Goal: Task Accomplishment & Management: Complete application form

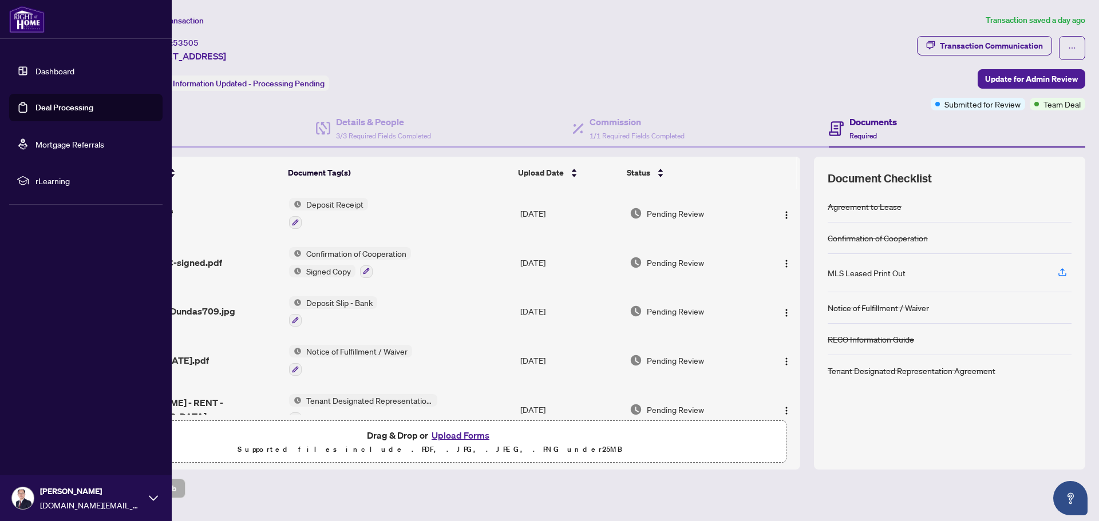
click at [53, 106] on link "Deal Processing" at bounding box center [64, 107] width 58 height 10
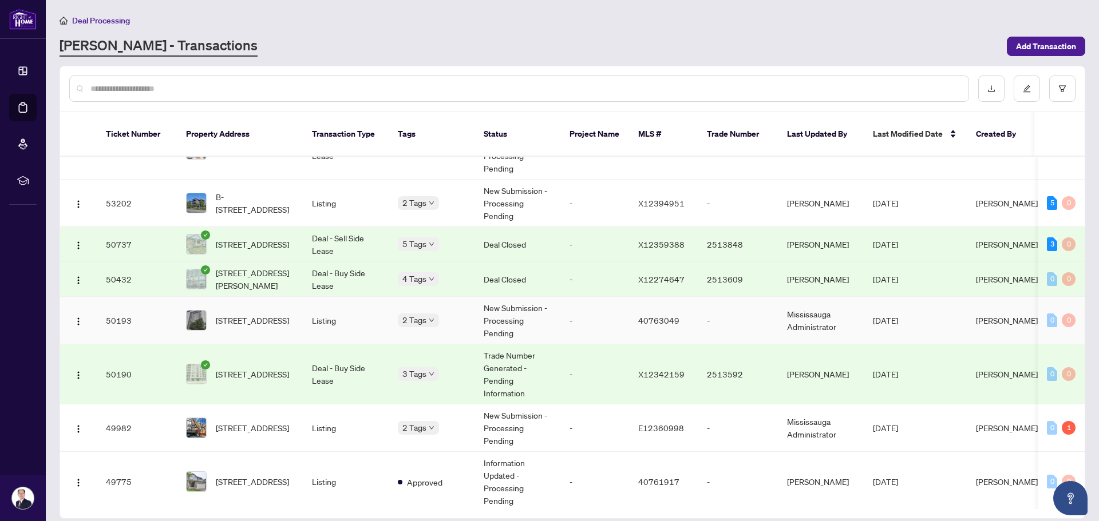
scroll to position [172, 0]
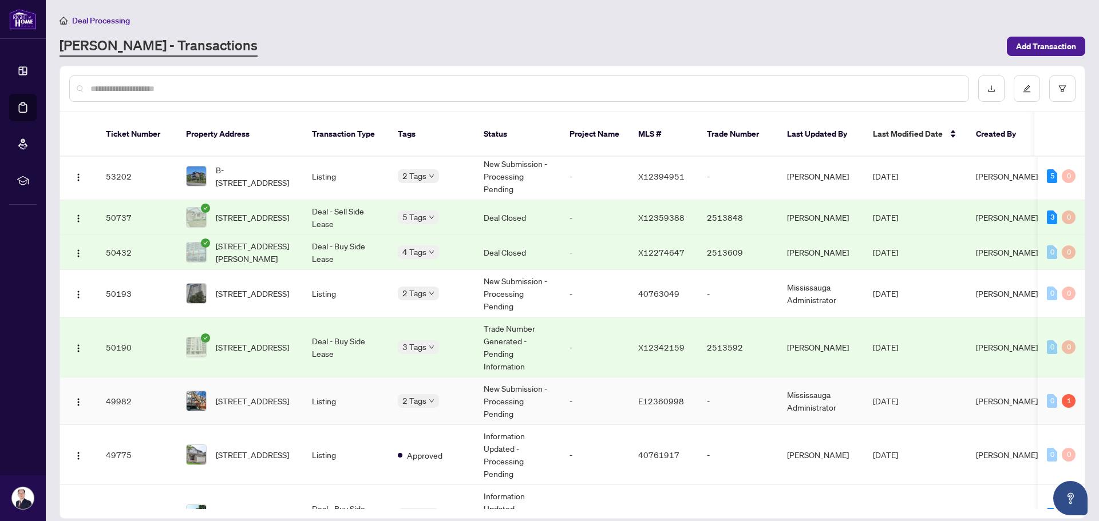
click at [282, 395] on span "[STREET_ADDRESS]" at bounding box center [252, 401] width 73 height 13
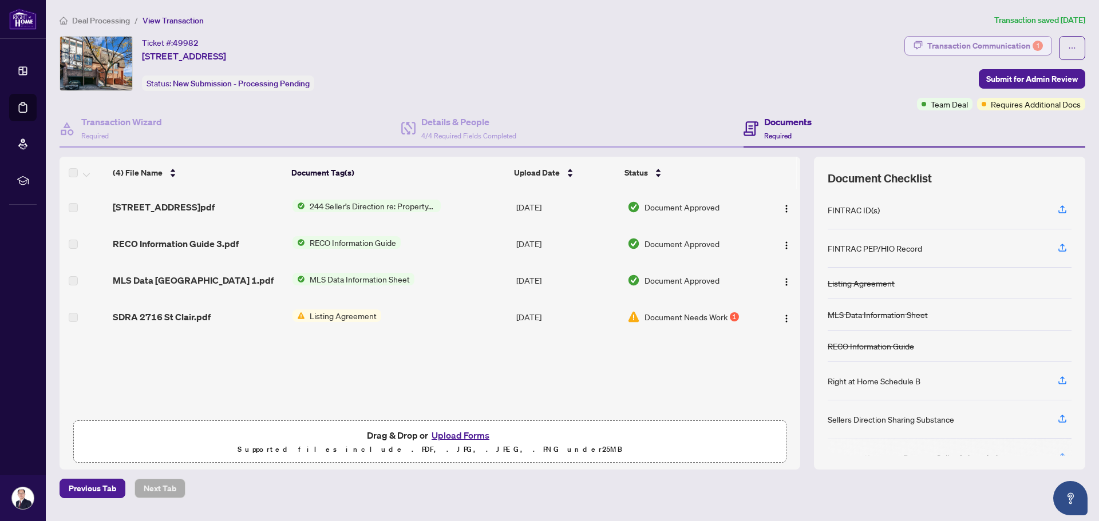
click at [970, 47] on div "Transaction Communication 1" at bounding box center [985, 46] width 116 height 18
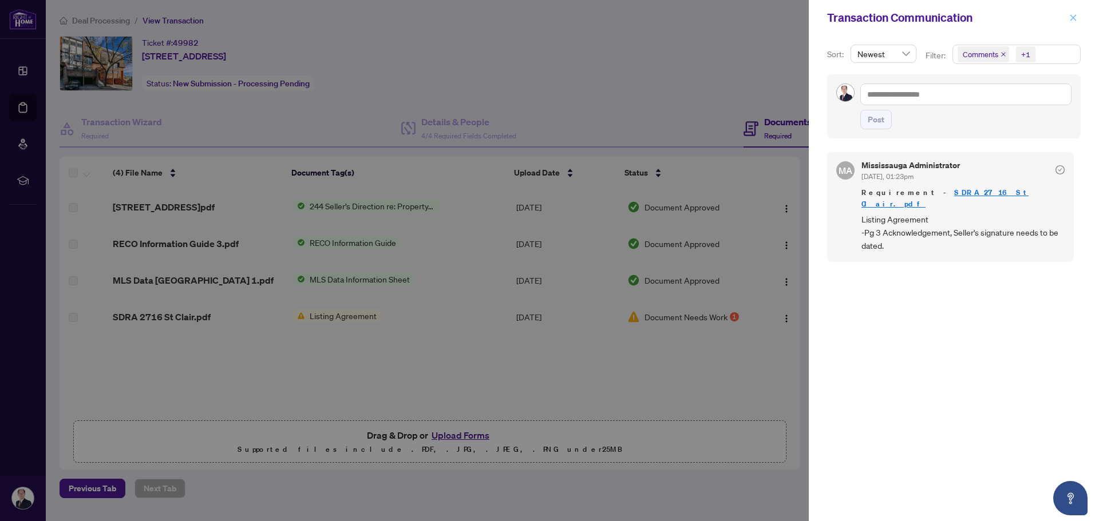
click at [1069, 19] on icon "close" at bounding box center [1073, 18] width 8 height 8
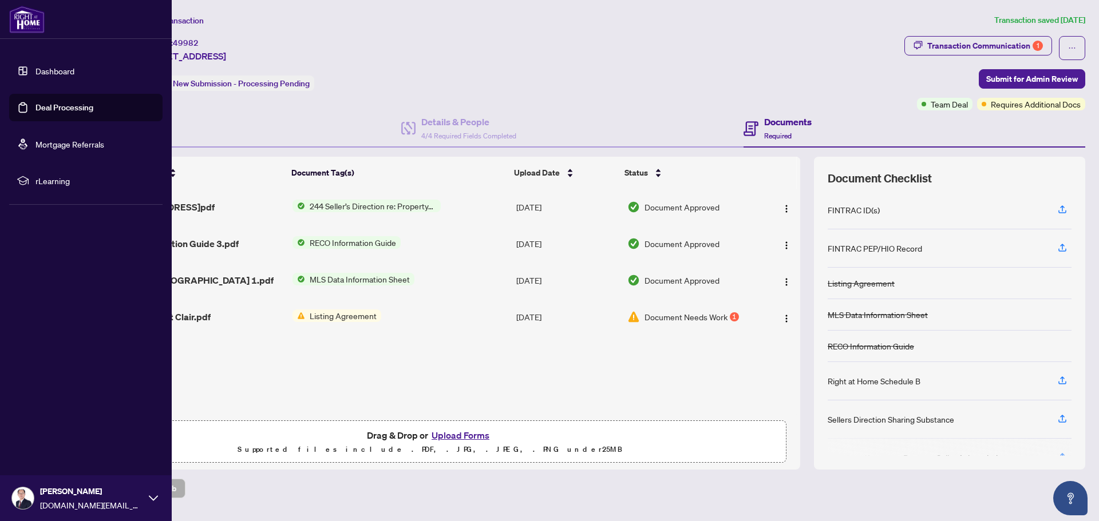
click at [35, 106] on link "Deal Processing" at bounding box center [64, 107] width 58 height 10
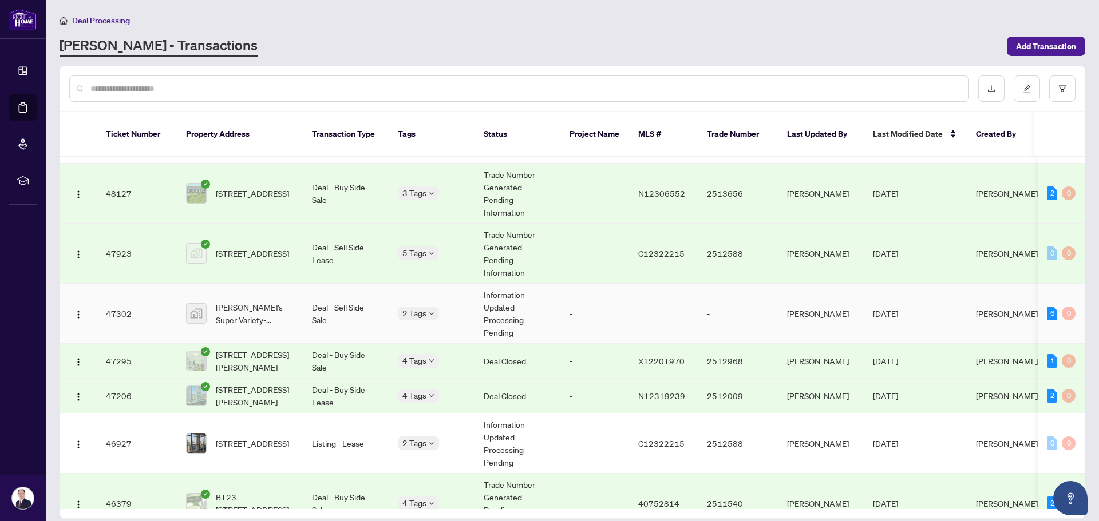
scroll to position [572, 0]
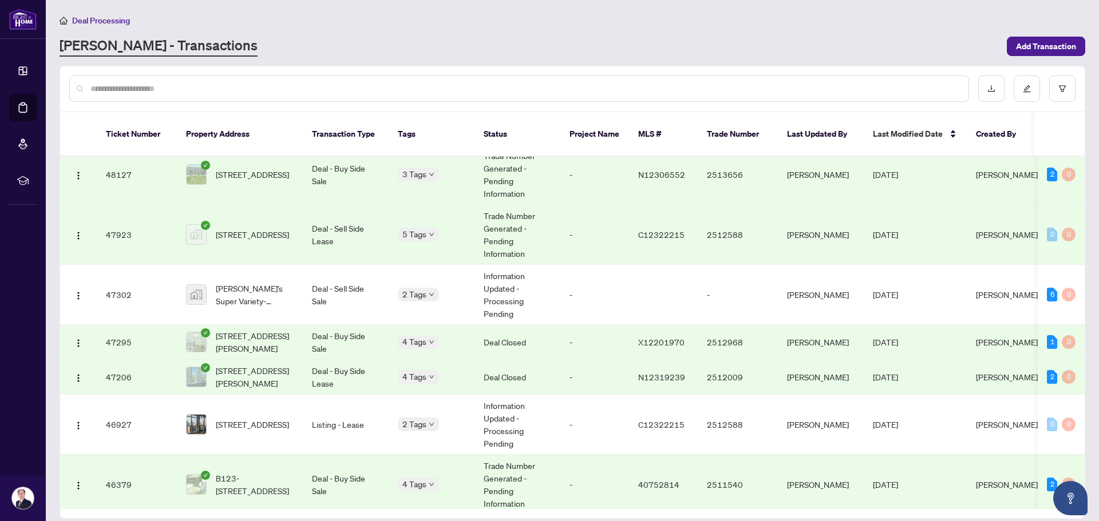
click at [288, 33] on div "Deal Processing [PERSON_NAME] - Transactions Add Transaction" at bounding box center [572, 35] width 1025 height 43
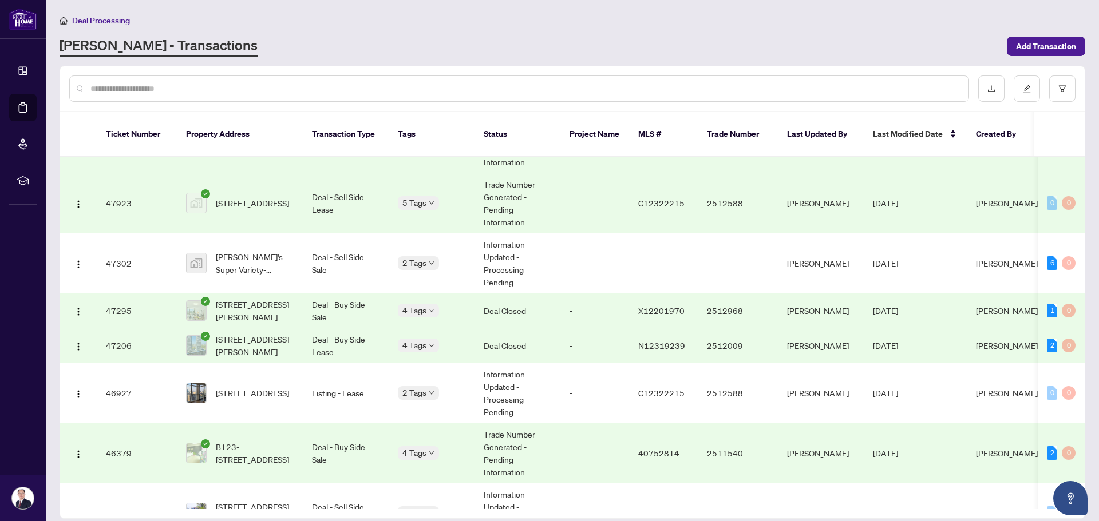
scroll to position [564, 0]
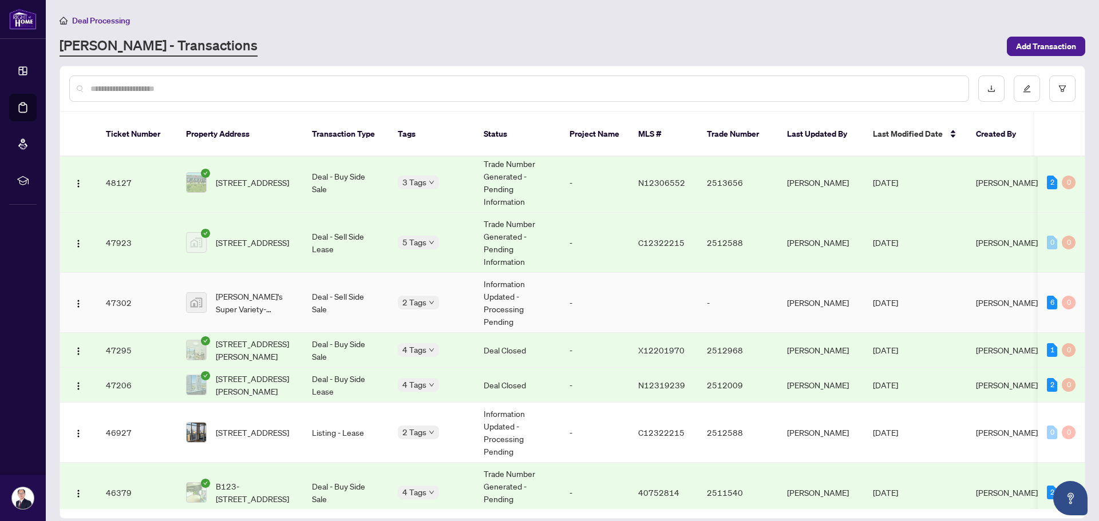
click at [291, 290] on span "[PERSON_NAME]'s Super Variety-[STREET_ADDRESS]" at bounding box center [255, 302] width 78 height 25
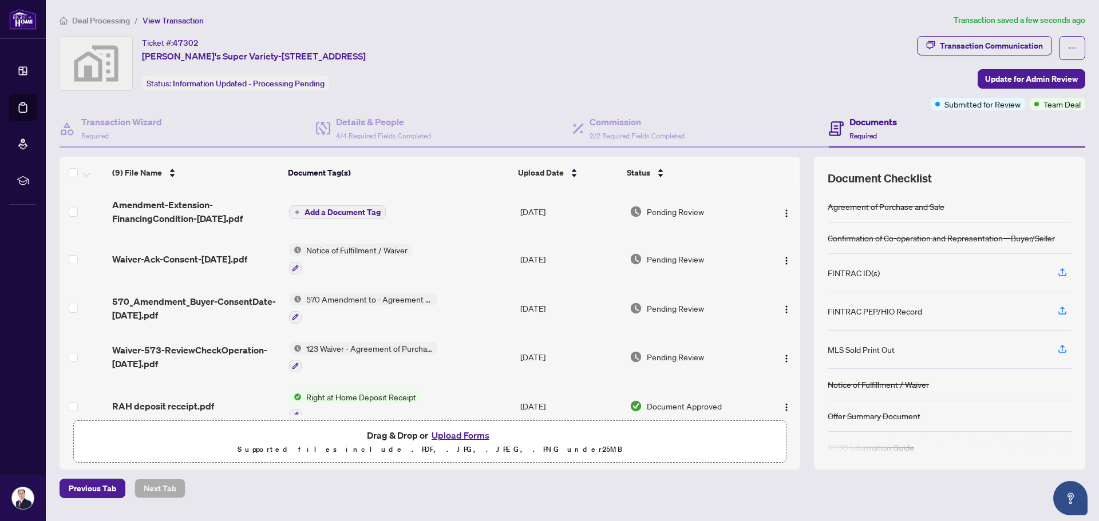
click at [343, 208] on span "Add a Document Tag" at bounding box center [342, 212] width 76 height 8
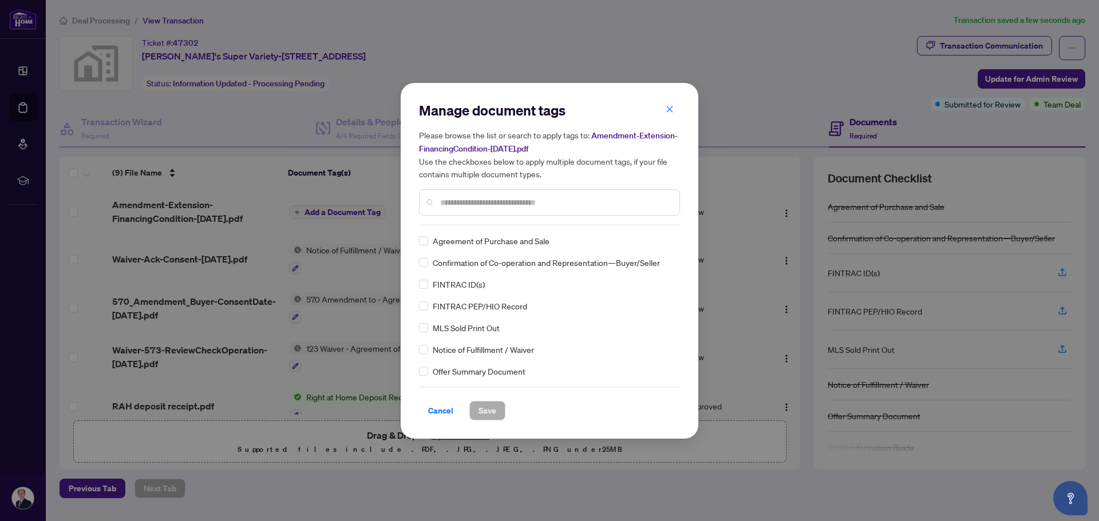
click at [468, 204] on input "text" at bounding box center [555, 202] width 230 height 13
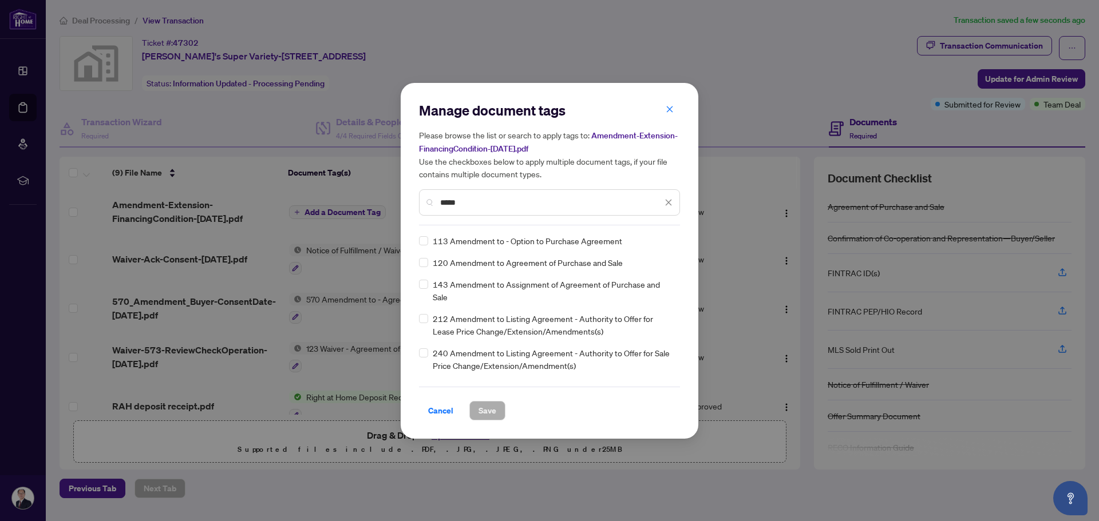
drag, startPoint x: 494, startPoint y: 199, endPoint x: 385, endPoint y: 201, distance: 109.3
click at [385, 201] on div "Manage document tags Please browse the list or search to apply tags to: Amendme…" at bounding box center [549, 260] width 1099 height 521
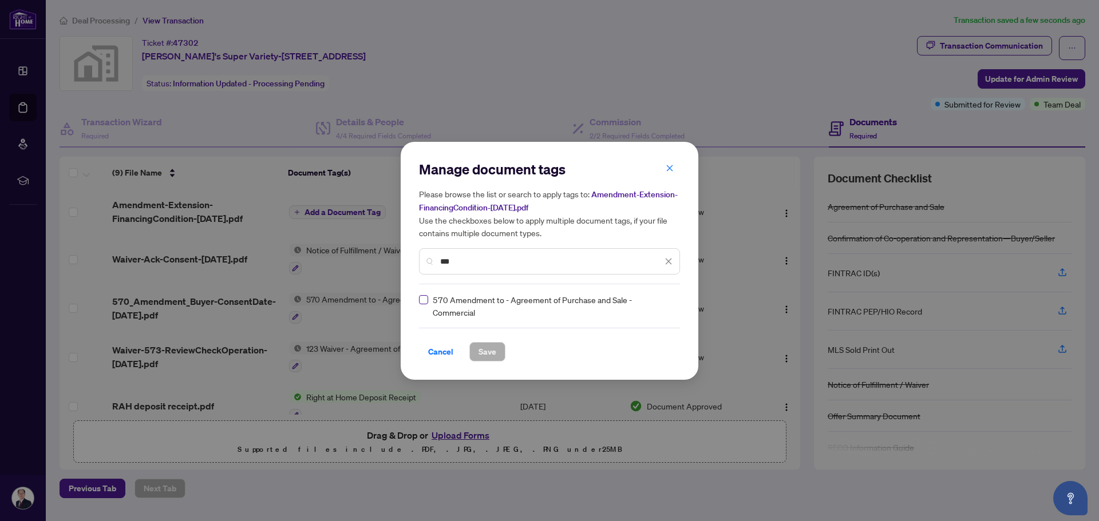
type input "***"
click at [490, 352] on span "Save" at bounding box center [487, 352] width 18 height 18
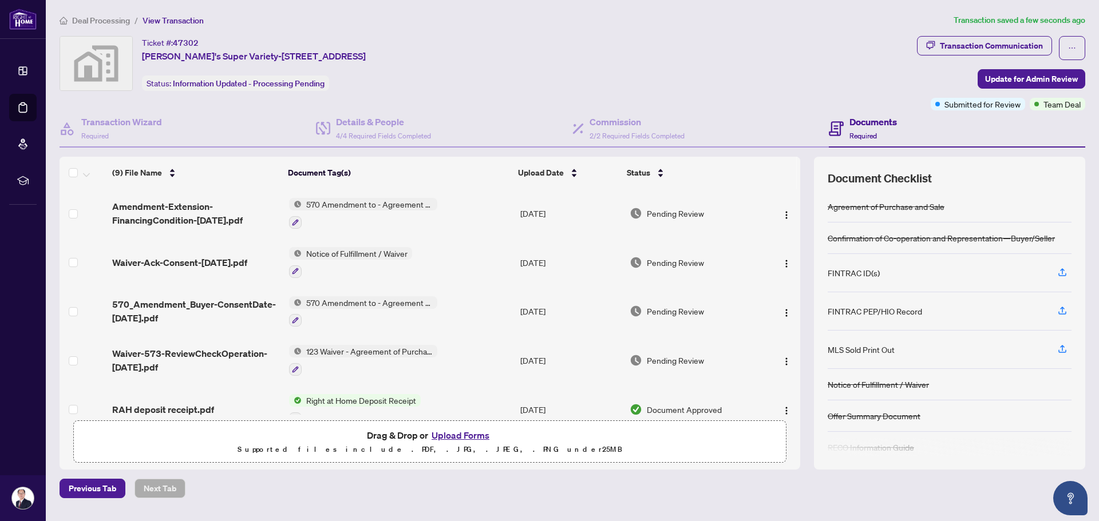
drag, startPoint x: 1018, startPoint y: 81, endPoint x: 617, endPoint y: 101, distance: 402.2
click at [637, 102] on div "Ticket #: 47302 [PERSON_NAME]'s Super Variety-[STREET_ADDRESS] Status: Informat…" at bounding box center [572, 73] width 1030 height 74
click at [391, 121] on h4 "Details & People" at bounding box center [383, 122] width 95 height 14
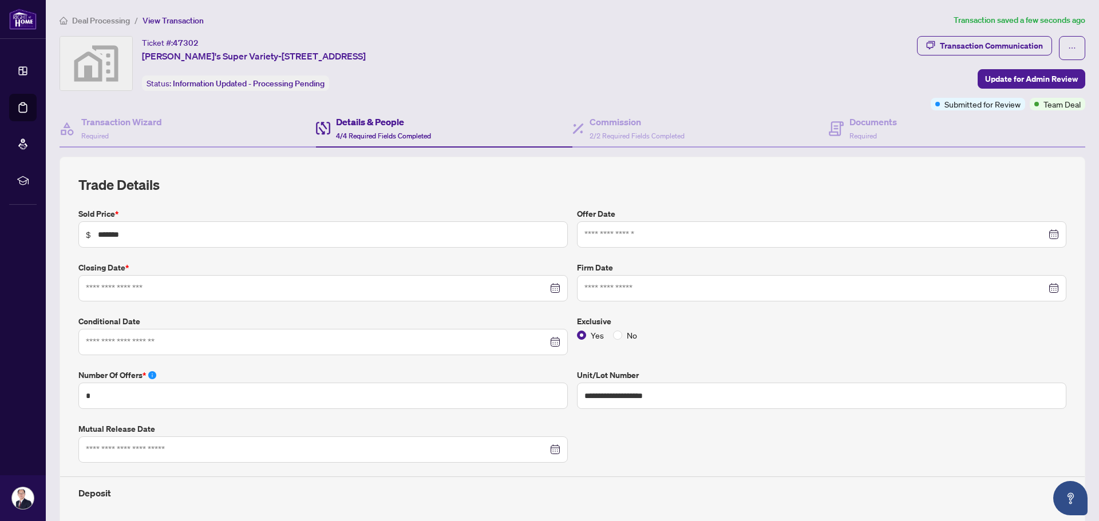
type input "**********"
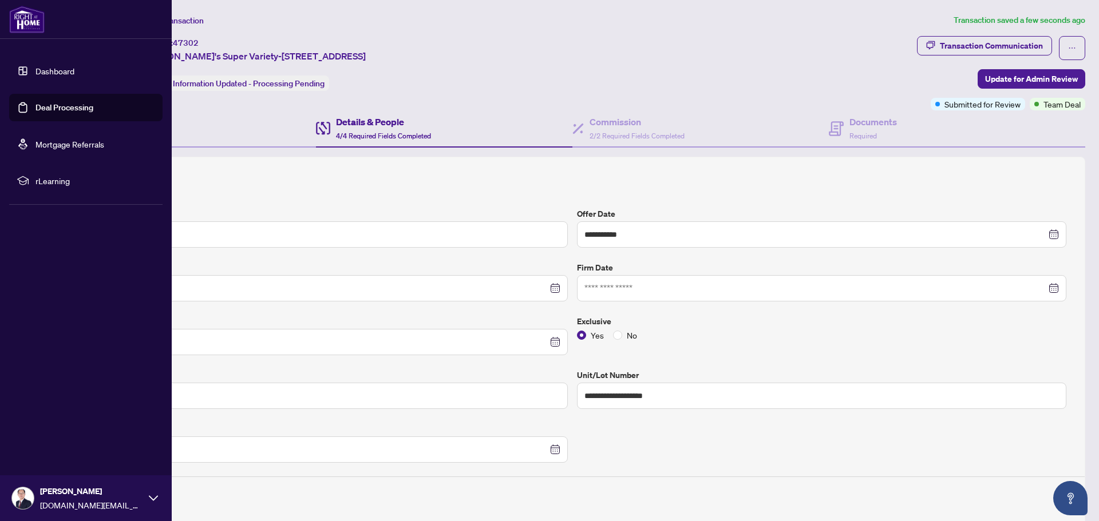
click at [48, 108] on link "Deal Processing" at bounding box center [64, 107] width 58 height 10
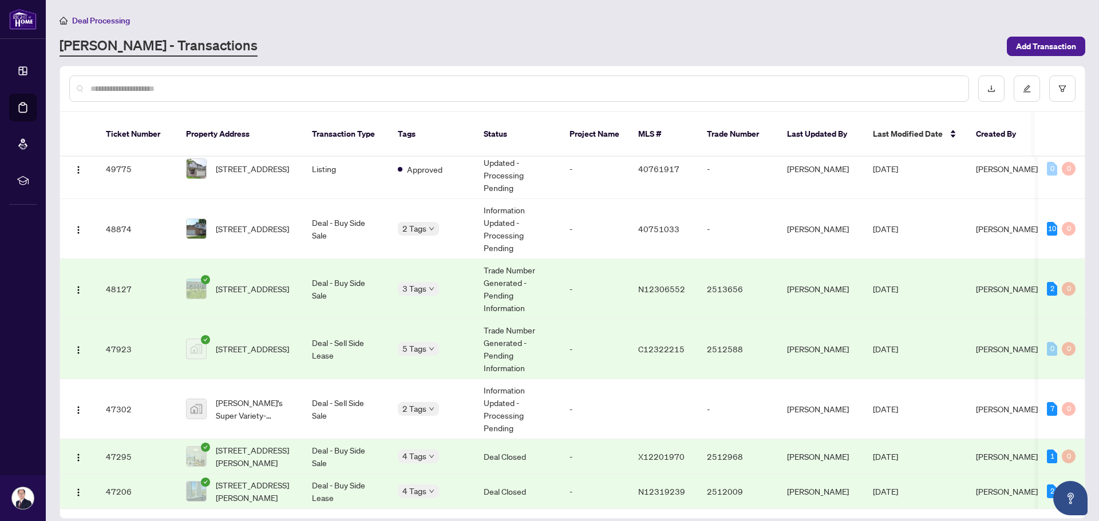
scroll to position [515, 0]
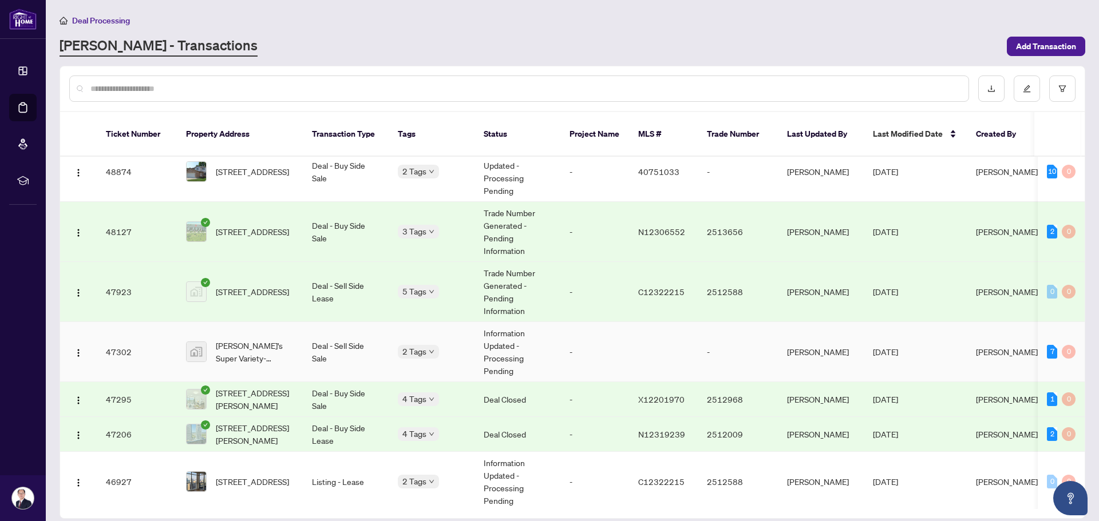
click at [372, 335] on td "Deal - Sell Side Sale" at bounding box center [346, 352] width 86 height 60
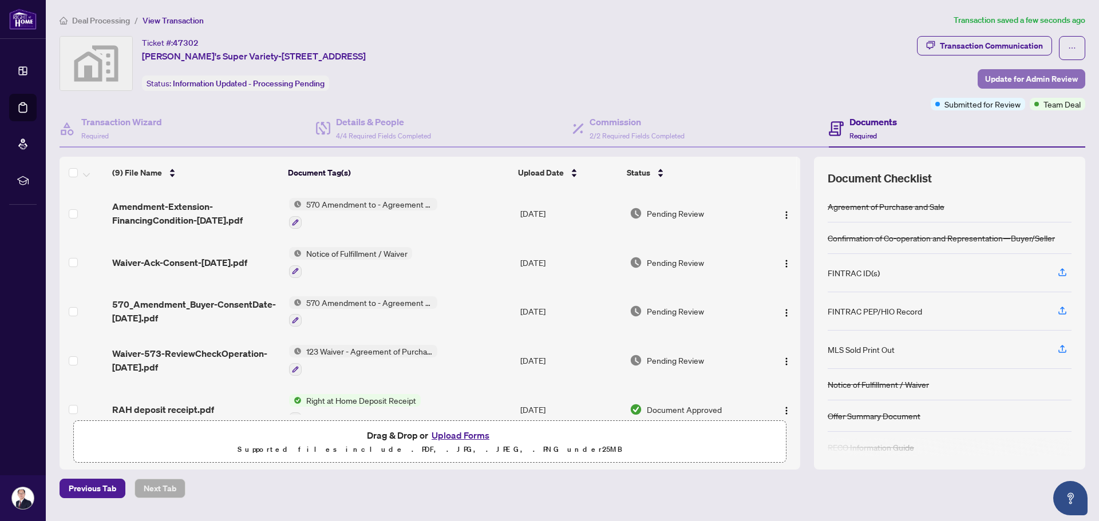
click at [1002, 79] on span "Update for Admin Review" at bounding box center [1031, 79] width 93 height 18
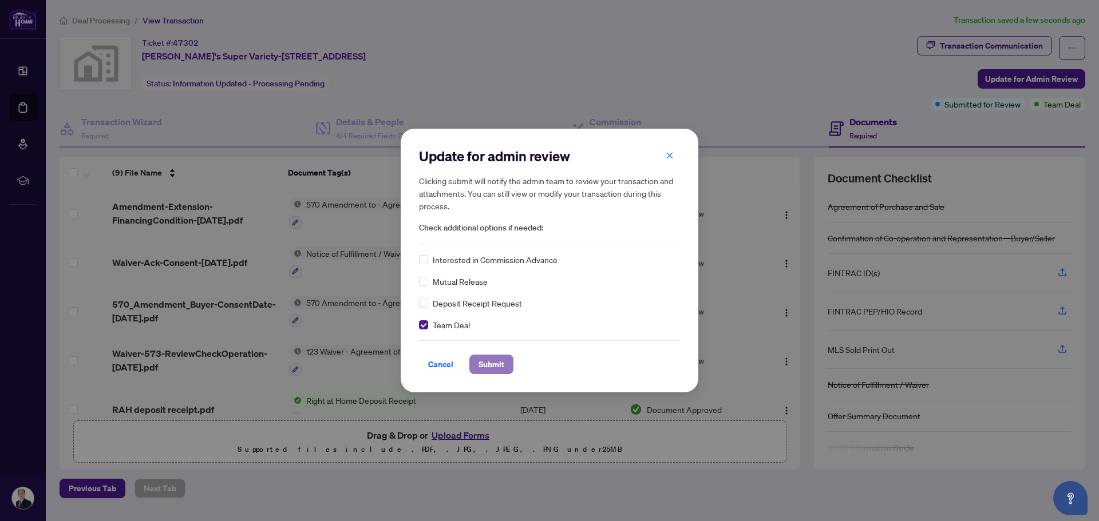
click at [497, 371] on span "Submit" at bounding box center [491, 364] width 26 height 18
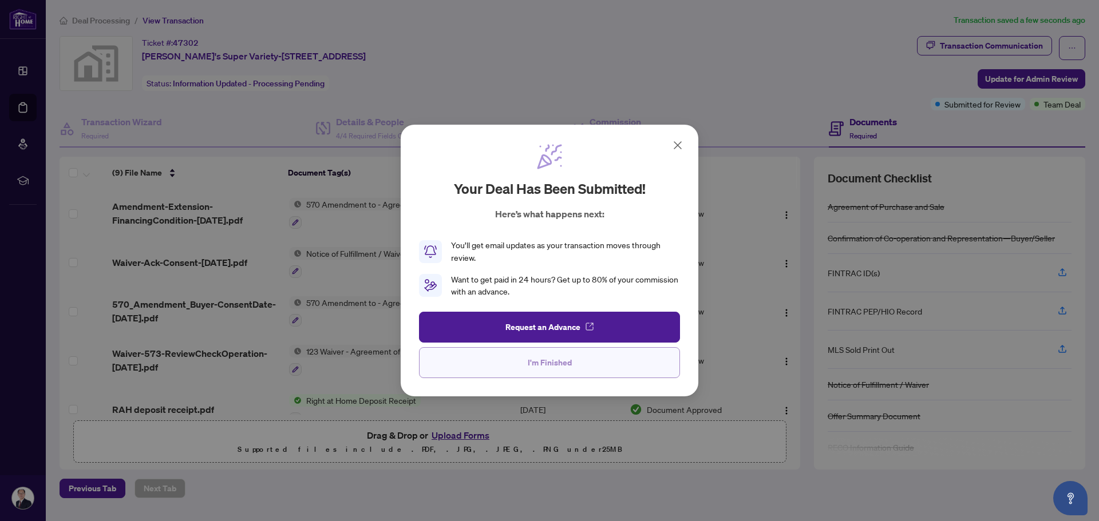
click at [530, 359] on span "I'm Finished" at bounding box center [550, 363] width 44 height 18
